Goal: Obtain resource: Download file/media

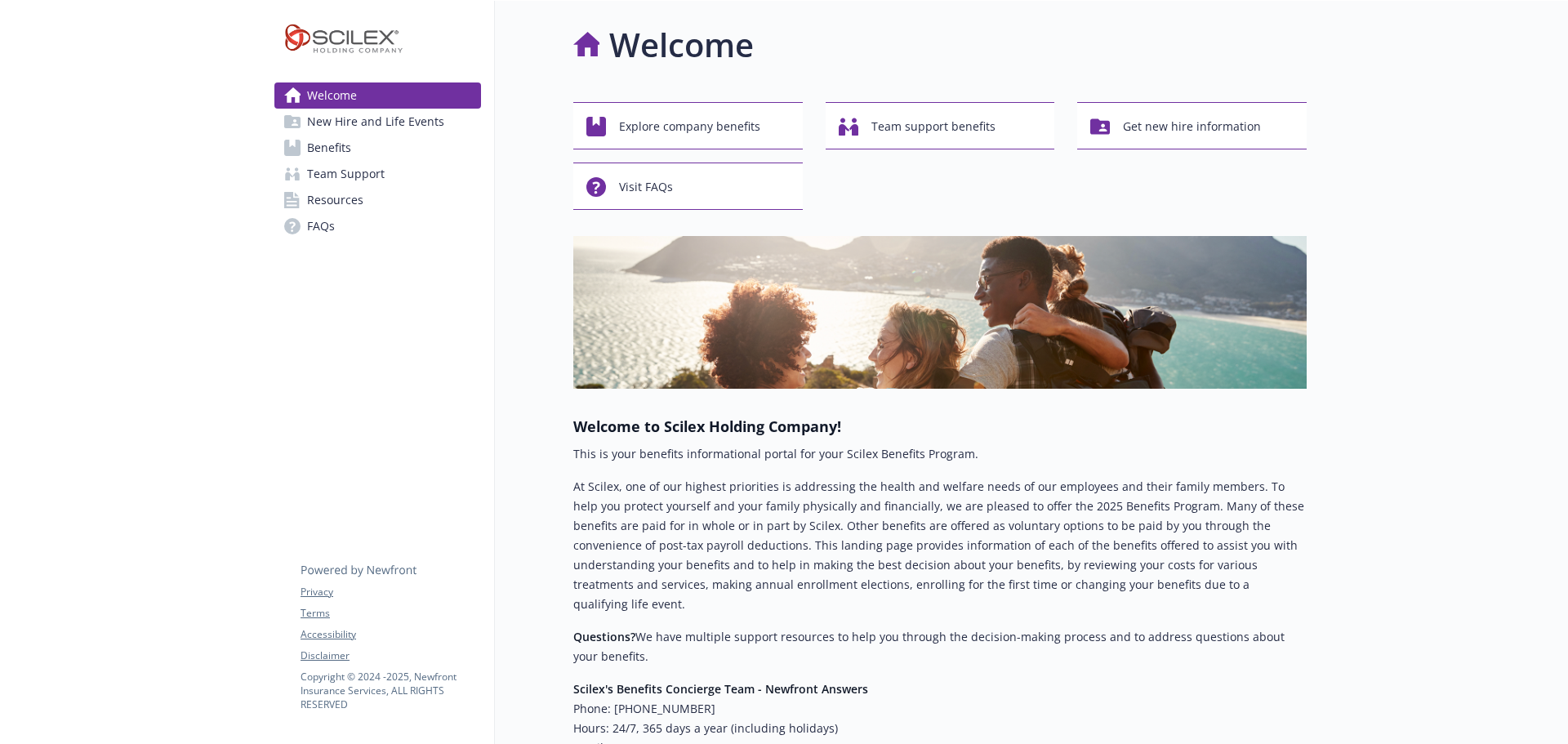
scroll to position [385, 0]
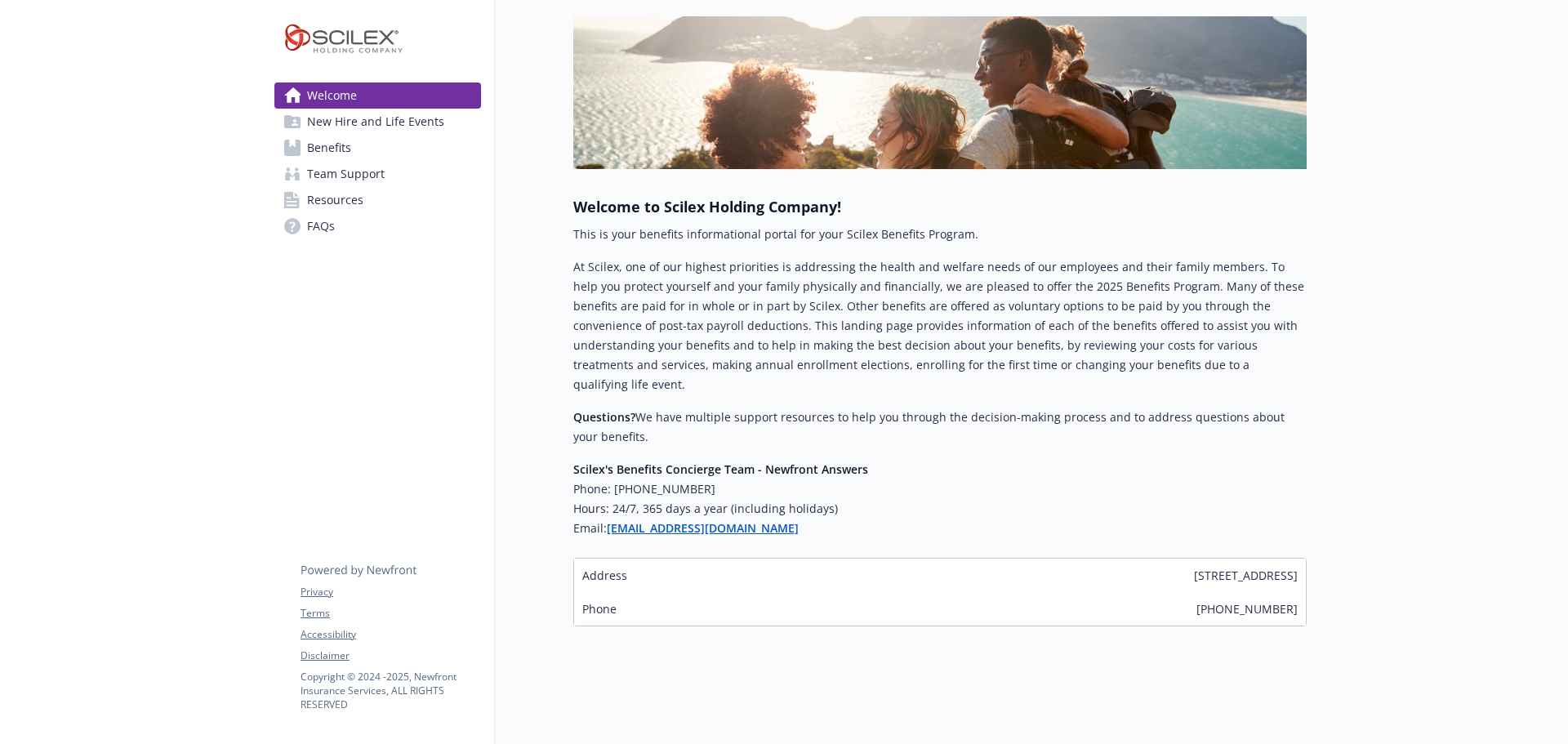
click at [410, 134] on span "New Hire and Life Events" at bounding box center [375, 121] width 137 height 26
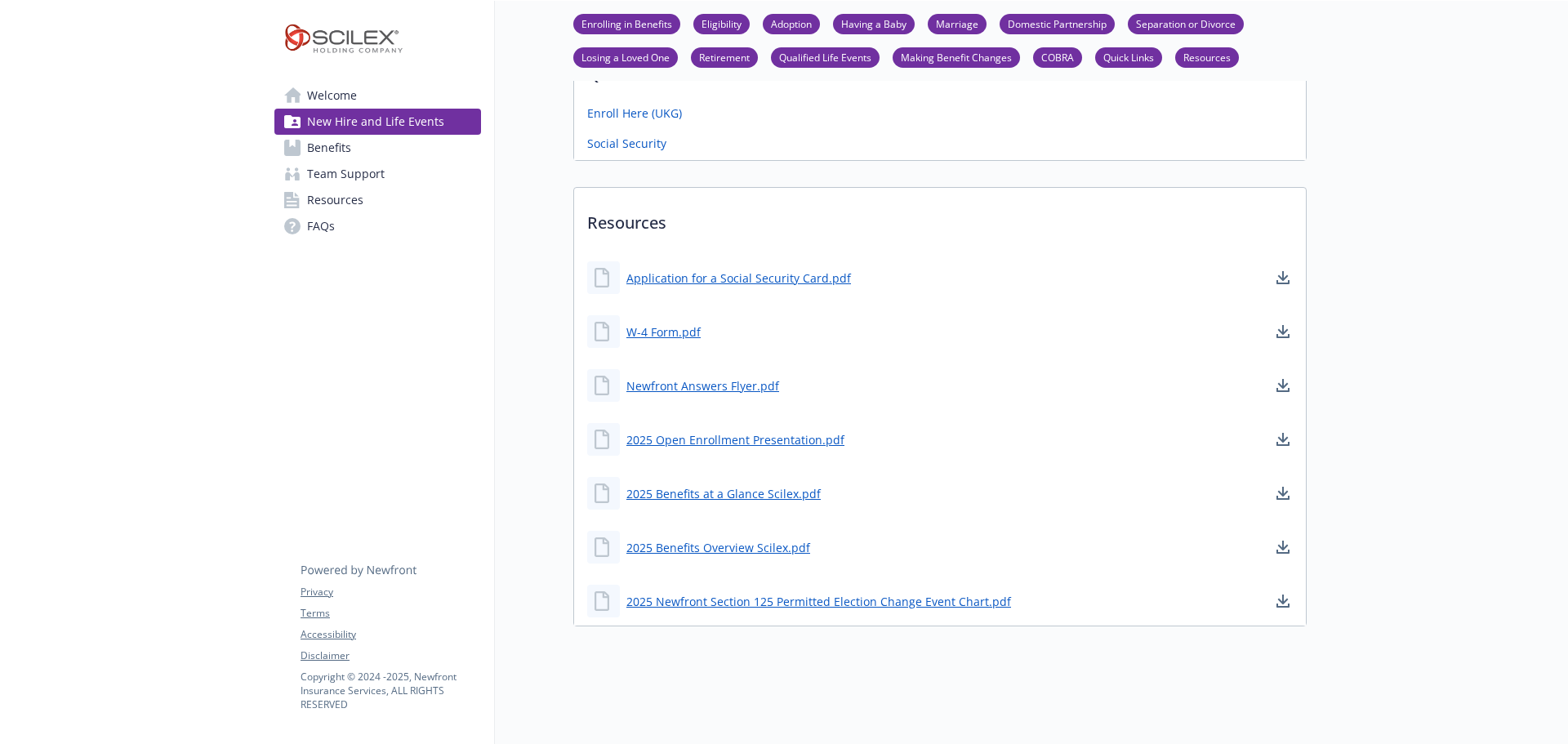
scroll to position [1703, 0]
click at [752, 483] on link "2025 Benefits at a Glance Scilex.pdf" at bounding box center [724, 493] width 198 height 21
